Goal: Navigation & Orientation: Find specific page/section

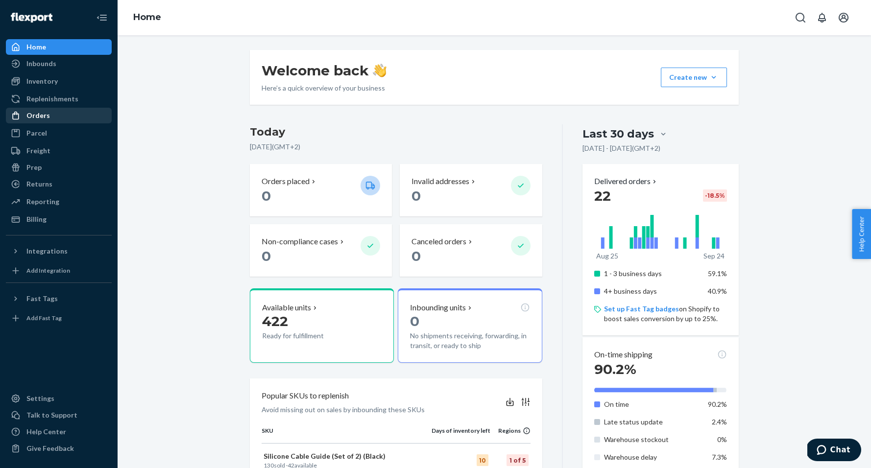
click at [48, 115] on div "Orders" at bounding box center [38, 116] width 24 height 10
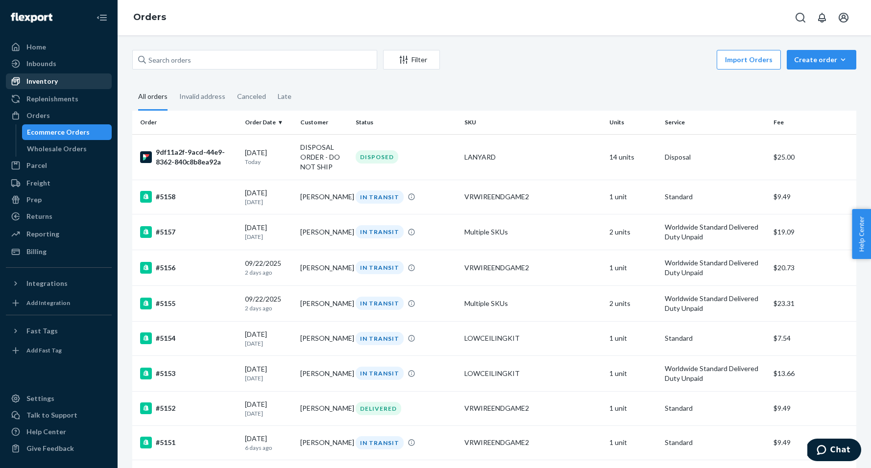
click at [45, 80] on div "Inventory" at bounding box center [41, 81] width 31 height 10
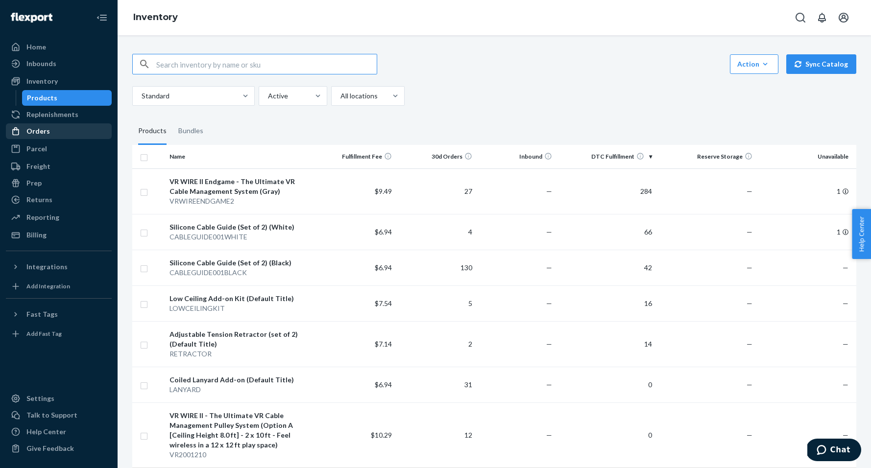
click at [37, 131] on div "Orders" at bounding box center [38, 131] width 24 height 10
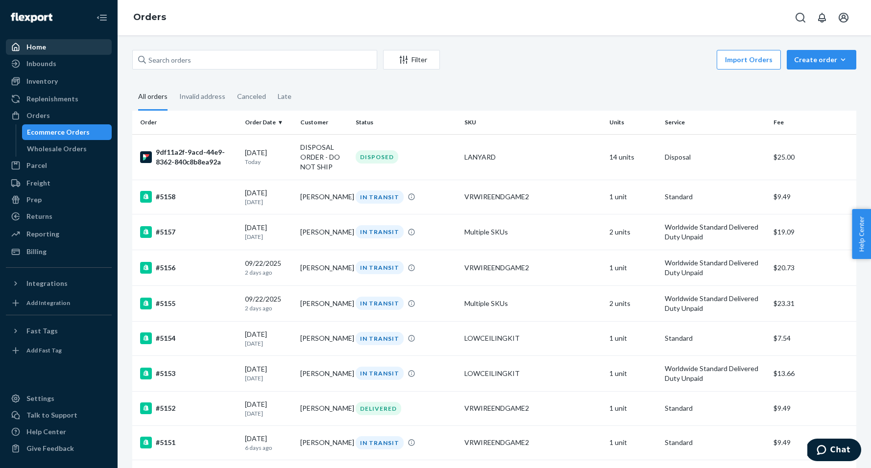
click at [72, 49] on div "Home" at bounding box center [59, 47] width 104 height 14
